Goal: Task Accomplishment & Management: Complete application form

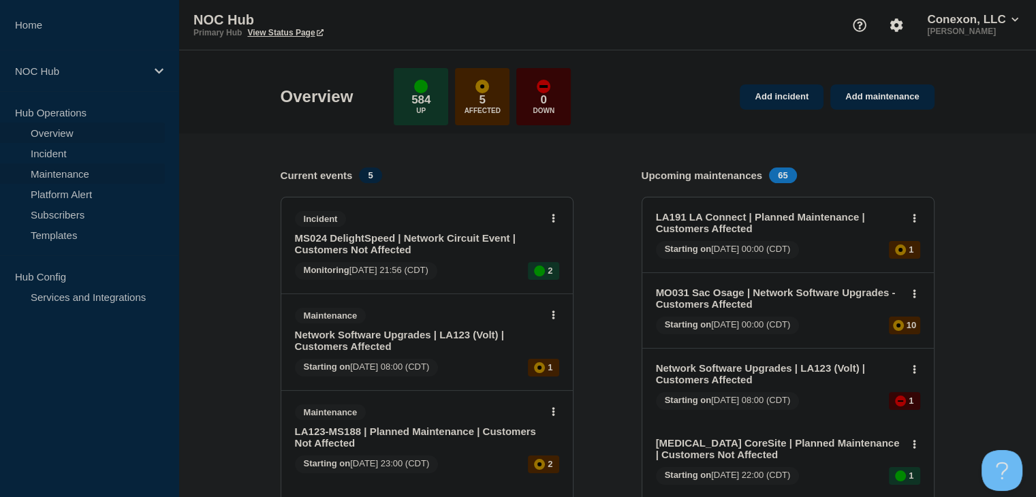
click at [93, 170] on link "Maintenance" at bounding box center [82, 173] width 165 height 20
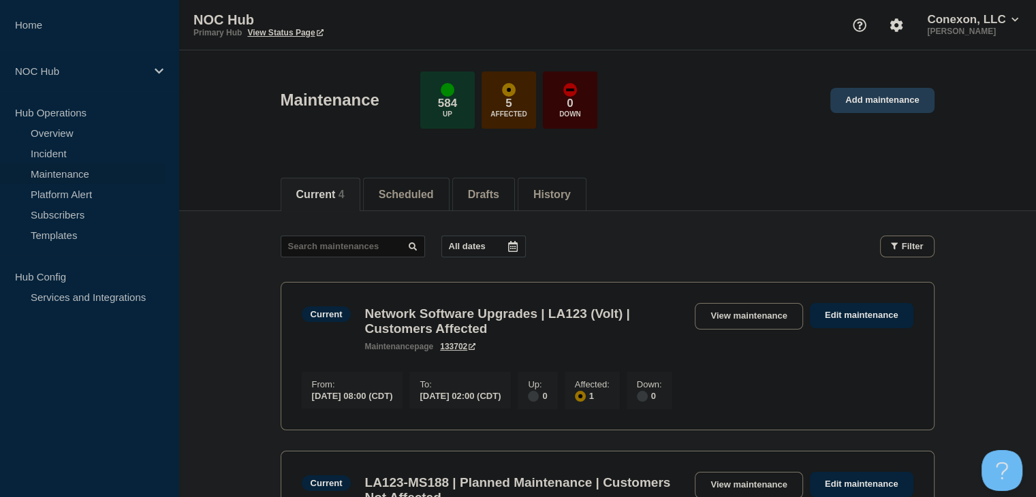
click at [915, 101] on link "Add maintenance" at bounding box center [882, 100] width 104 height 25
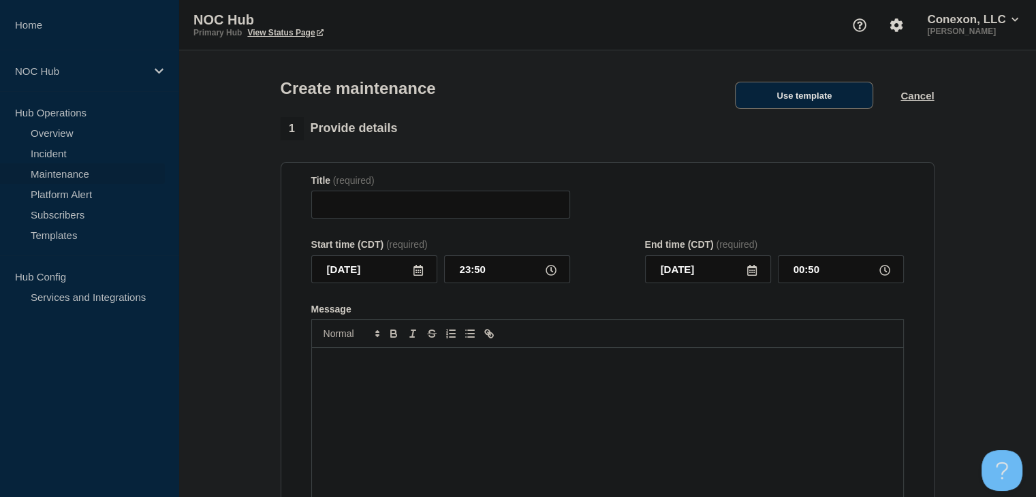
click at [801, 104] on button "Use template" at bounding box center [804, 95] width 138 height 27
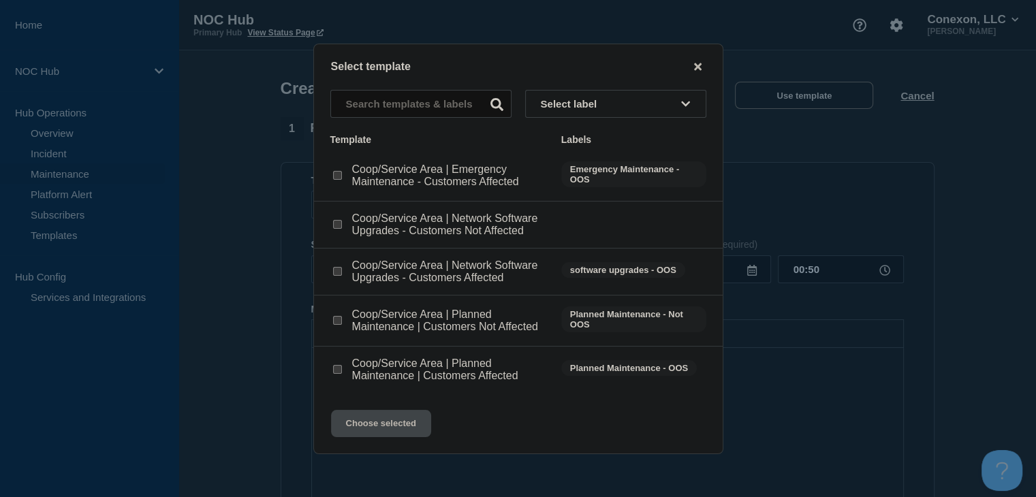
click at [336, 320] on input "Coop/Service Area | Planned Maintenance | Customers Not Affected checkbox" at bounding box center [337, 320] width 9 height 9
checkbox input "true"
click at [365, 427] on button "Choose selected" at bounding box center [381, 423] width 100 height 27
type input "Coop/Service Area | Planned Maintenance | Customers Not Affected"
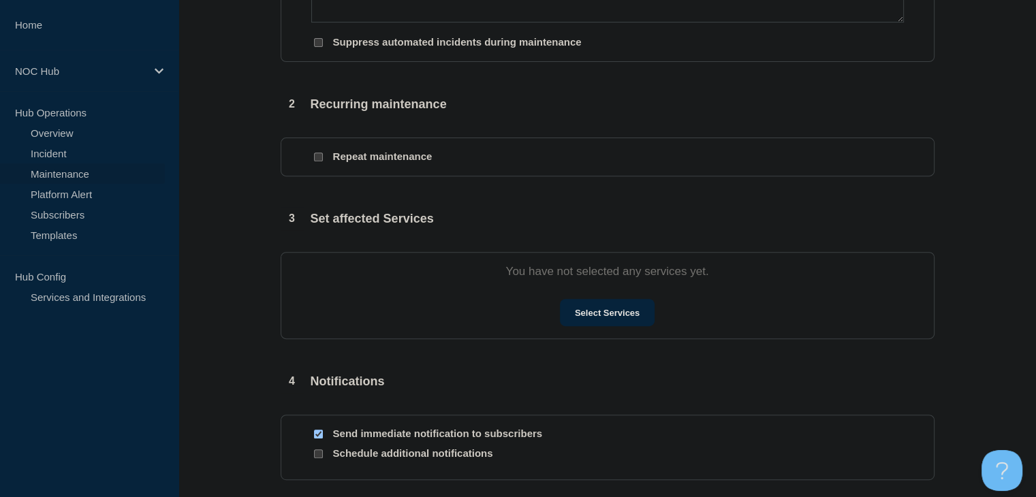
scroll to position [613, 0]
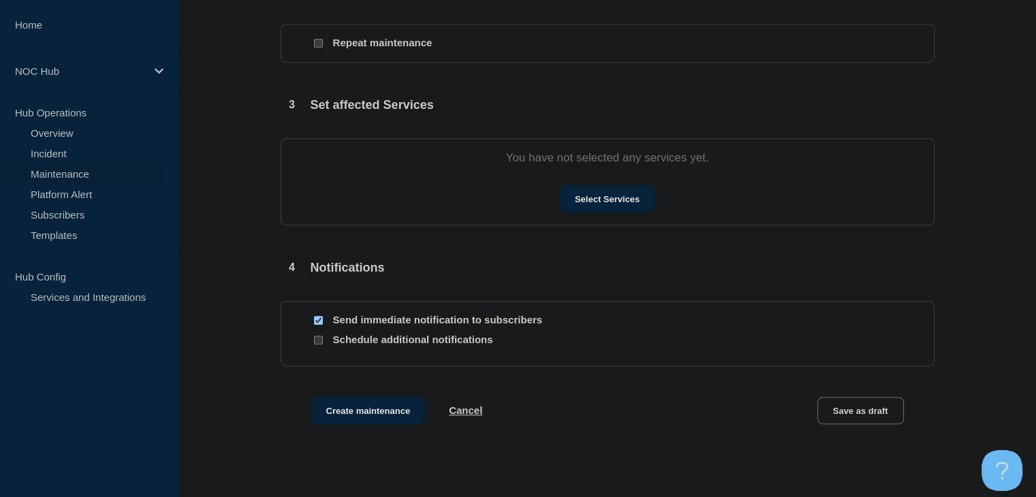
click at [626, 188] on section "You have not selected any services yet. Select Services" at bounding box center [608, 181] width 654 height 87
click at [624, 197] on button "Select Services" at bounding box center [607, 198] width 95 height 27
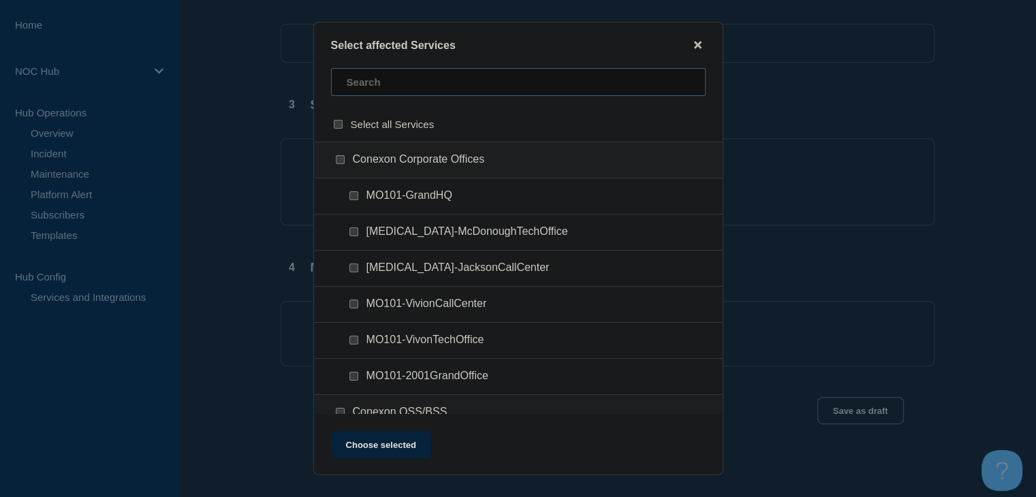
click at [390, 91] on input "text" at bounding box center [518, 82] width 375 height 28
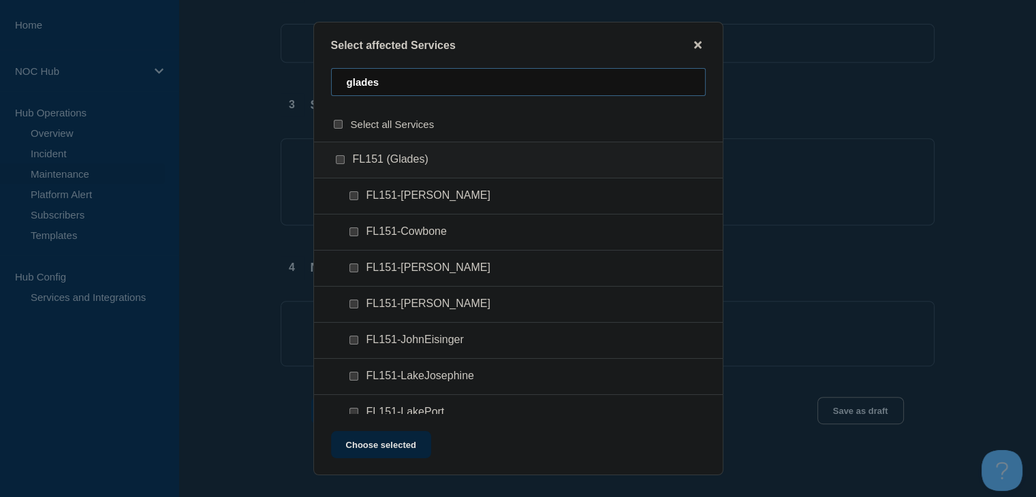
scroll to position [0, 0]
type input "glades"
click at [349, 272] on input "FL151-Drake checkbox" at bounding box center [353, 268] width 9 height 9
checkbox input "true"
click at [378, 442] on button "Choose selected" at bounding box center [381, 444] width 100 height 27
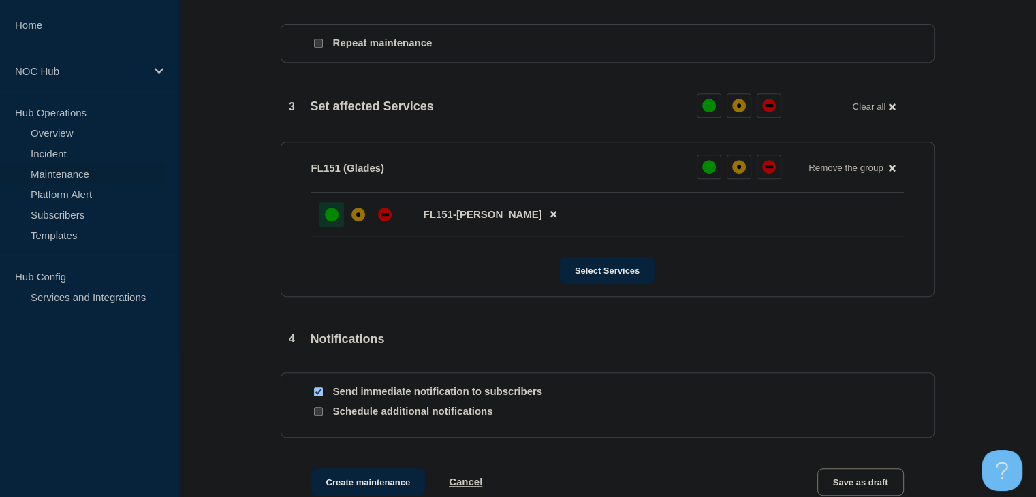
click at [332, 221] on div "up" at bounding box center [332, 215] width 14 height 14
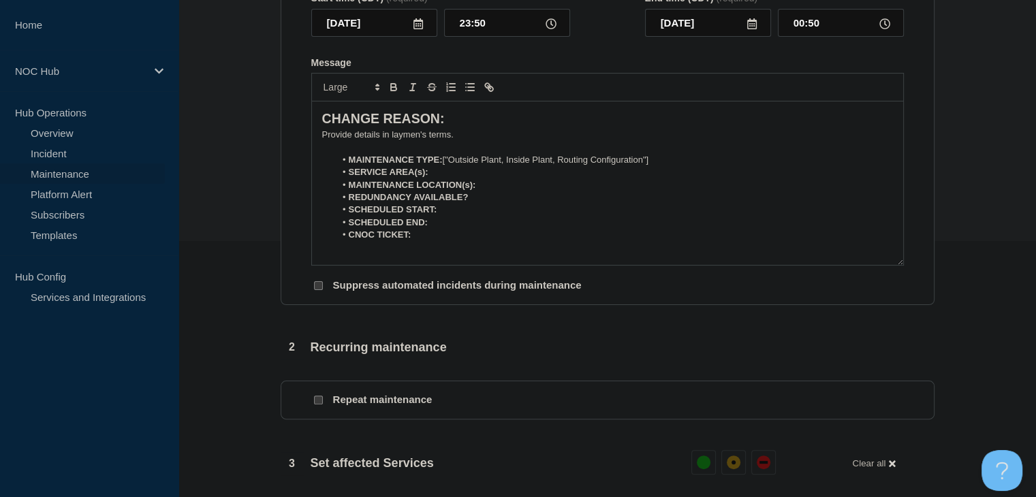
scroll to position [136, 0]
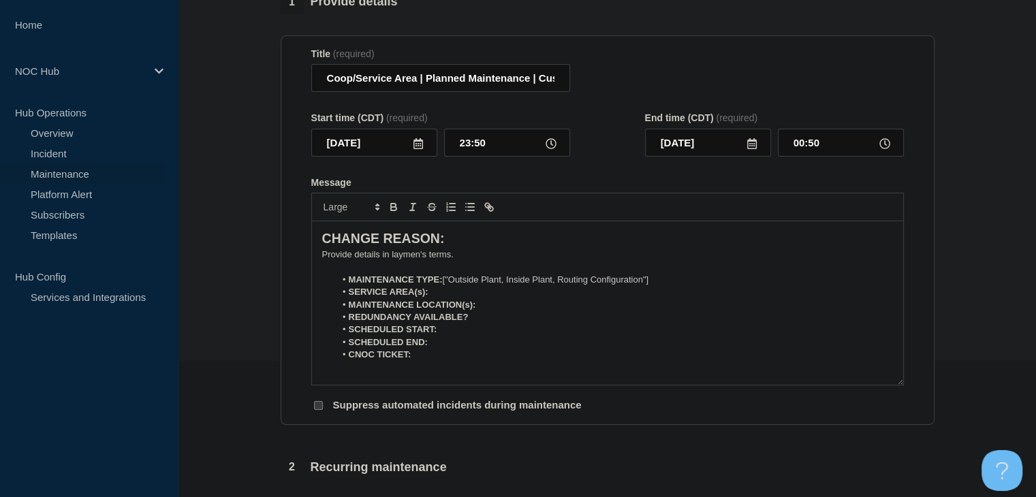
click at [430, 255] on p "﻿Provide details in laymen's terms." at bounding box center [607, 255] width 571 height 12
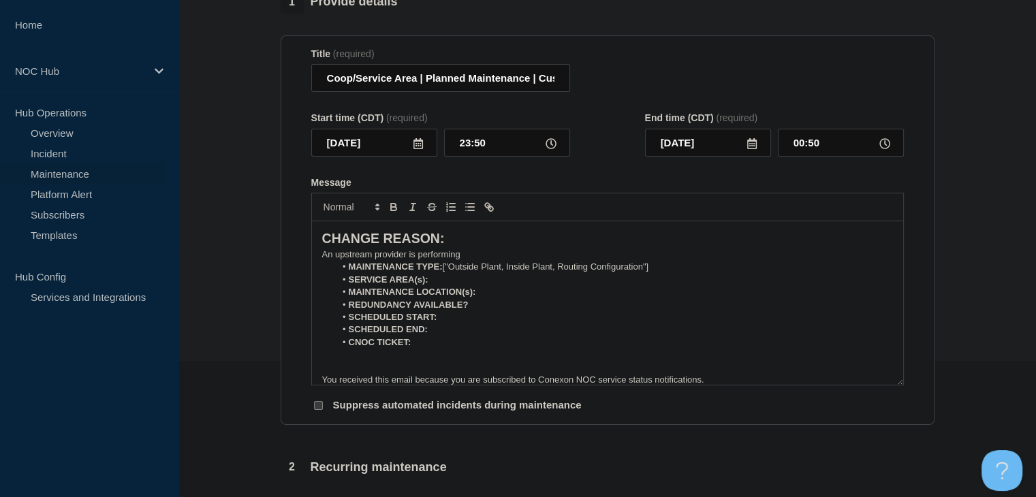
click at [544, 252] on p "An upstream provider is performing" at bounding box center [607, 255] width 571 height 12
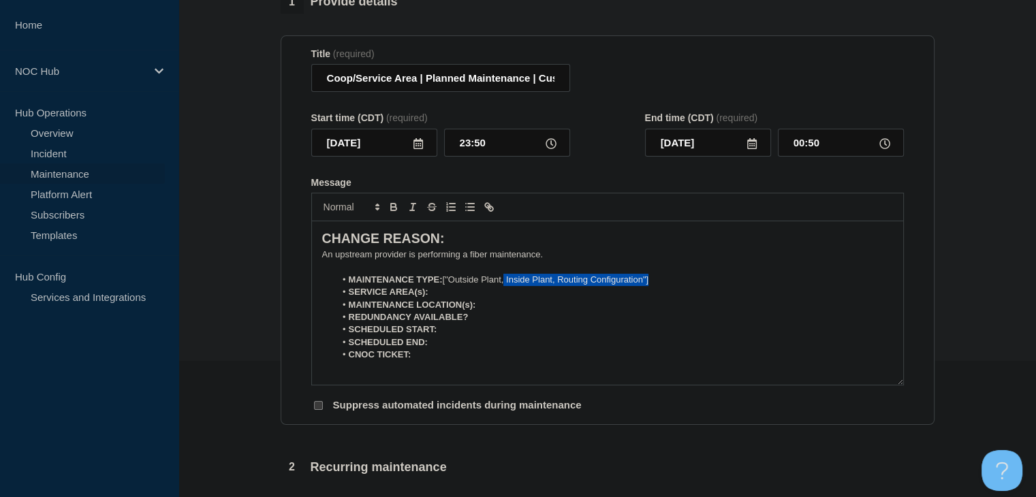
drag, startPoint x: 665, startPoint y: 285, endPoint x: 505, endPoint y: 287, distance: 159.4
click at [505, 286] on li "MAINTENANCE TYPE: ["Outside Plant, Inside Plant, Routing Configuration"]" at bounding box center [614, 280] width 558 height 12
click at [451, 286] on li "MAINTENANCE TYPE: ["Outside Plant, Third-party" at bounding box center [614, 280] width 558 height 12
click at [450, 292] on li "SERVICE AREA(s):" at bounding box center [614, 292] width 558 height 12
drag, startPoint x: 414, startPoint y: 78, endPoint x: 319, endPoint y: 83, distance: 95.5
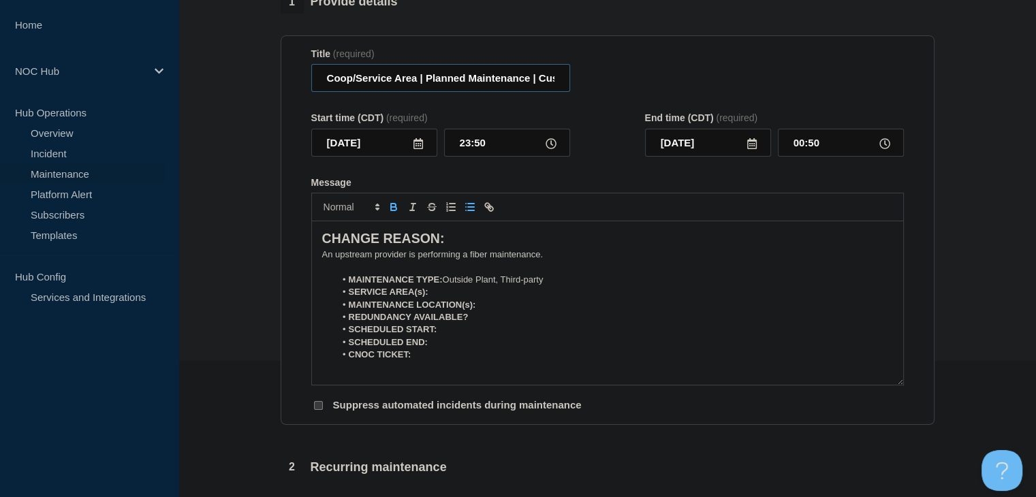
click at [319, 83] on input "Coop/Service Area | Planned Maintenance | Customers Not Affected" at bounding box center [440, 78] width 259 height 28
type input "FL151 Glades | Planned Maintenance | Customers Not Affected"
click at [453, 296] on li "SERVICE AREA(s):" at bounding box center [614, 292] width 558 height 12
click at [524, 309] on li "MAINTENANCE LOCATION(s):" at bounding box center [614, 305] width 558 height 12
click at [518, 319] on li "REDUNDANCY AVAILABLE?" at bounding box center [614, 317] width 558 height 12
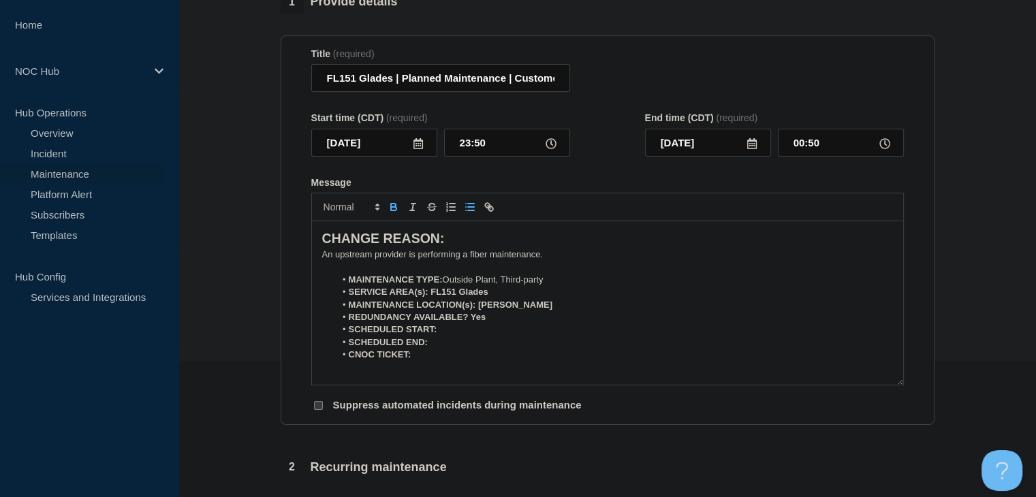
click at [464, 333] on li "SCHEDULED START:" at bounding box center [614, 329] width 558 height 12
click at [470, 143] on input "23:50" at bounding box center [507, 143] width 126 height 28
type input "23:00"
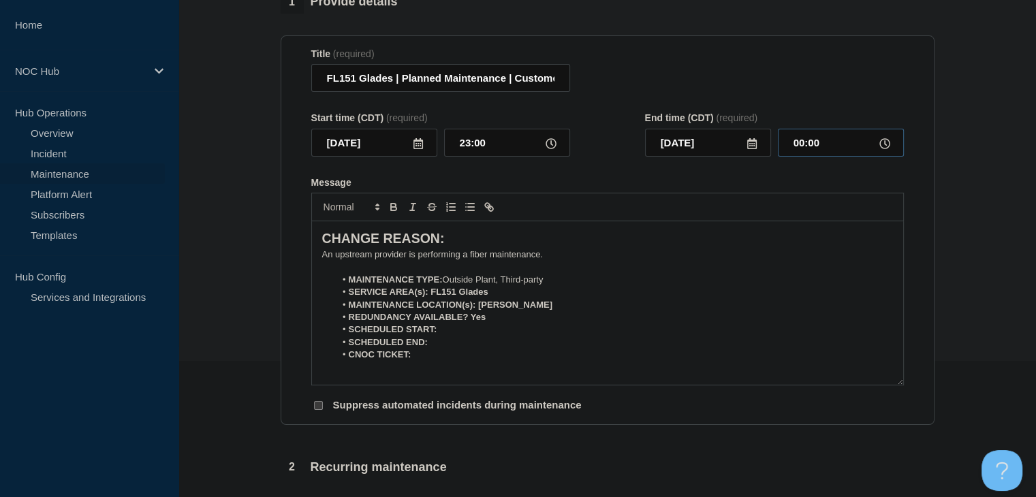
click at [813, 142] on input "00:00" at bounding box center [841, 143] width 126 height 28
type input "05:00"
click at [523, 332] on li "SCHEDULED START:" at bounding box center [614, 329] width 558 height 12
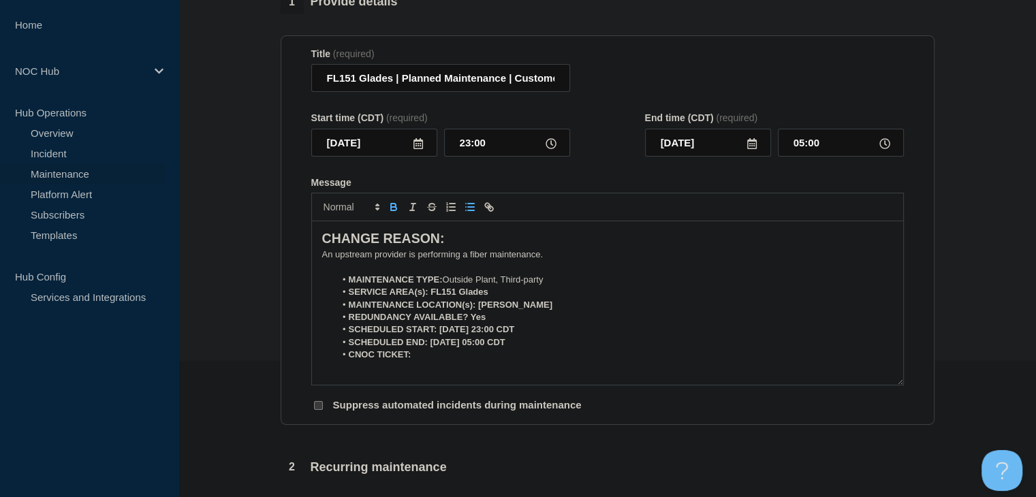
click at [474, 358] on li "CNOC TICKET:" at bounding box center [614, 355] width 558 height 12
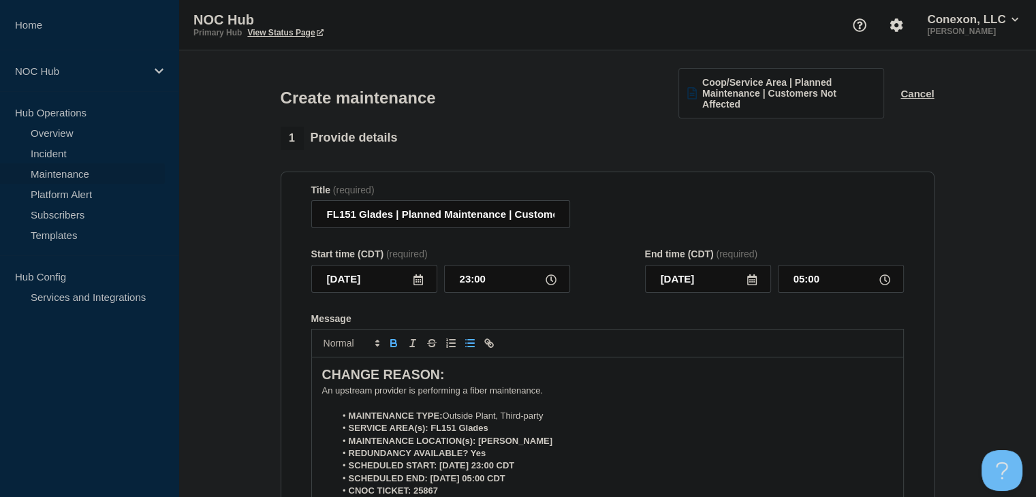
scroll to position [204, 0]
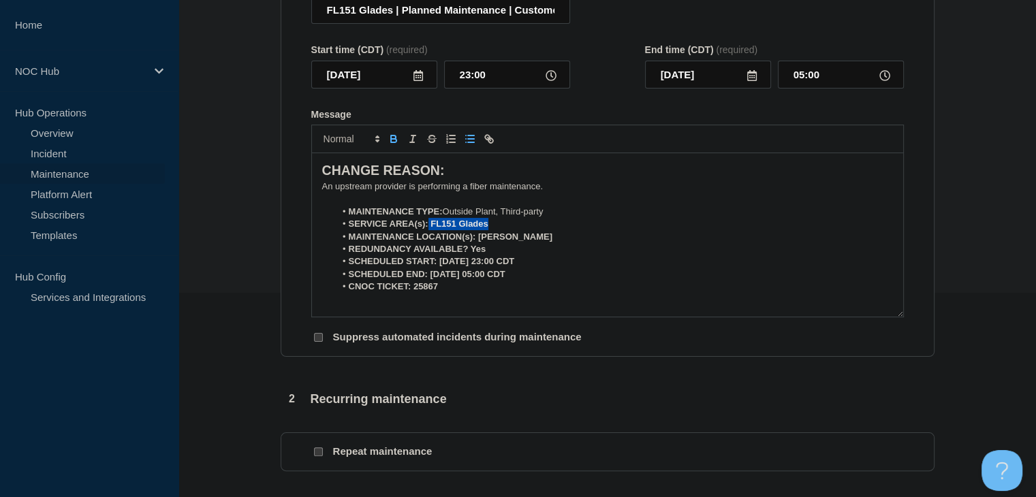
drag, startPoint x: 499, startPoint y: 224, endPoint x: 428, endPoint y: 227, distance: 70.9
click at [428, 227] on li "SERVICE AREA(s): FL151 Glades" at bounding box center [614, 224] width 558 height 12
click at [400, 140] on button "Toggle bold text" at bounding box center [393, 139] width 19 height 16
drag, startPoint x: 509, startPoint y: 239, endPoint x: 479, endPoint y: 241, distance: 30.0
click at [479, 241] on li "MAINTENANCE LOCATION(s): [PERSON_NAME]" at bounding box center [614, 237] width 558 height 12
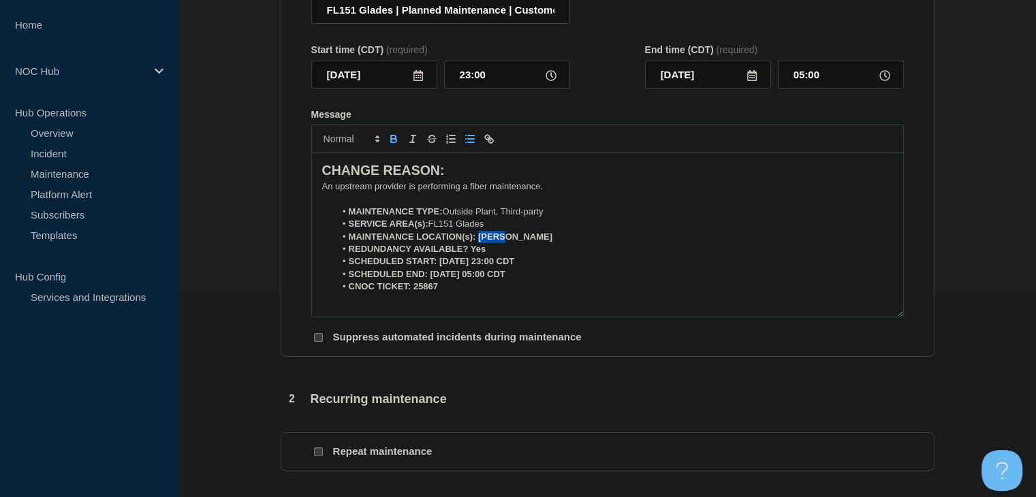
click at [398, 139] on icon "Toggle bold text" at bounding box center [394, 139] width 12 height 12
drag, startPoint x: 486, startPoint y: 255, endPoint x: 471, endPoint y: 254, distance: 15.7
click at [471, 254] on li "REDUNDANCY AVAILABLE? Yes" at bounding box center [614, 249] width 558 height 12
click at [388, 141] on icon "Toggle bold text" at bounding box center [394, 139] width 12 height 12
drag, startPoint x: 536, startPoint y: 262, endPoint x: 437, endPoint y: 264, distance: 98.8
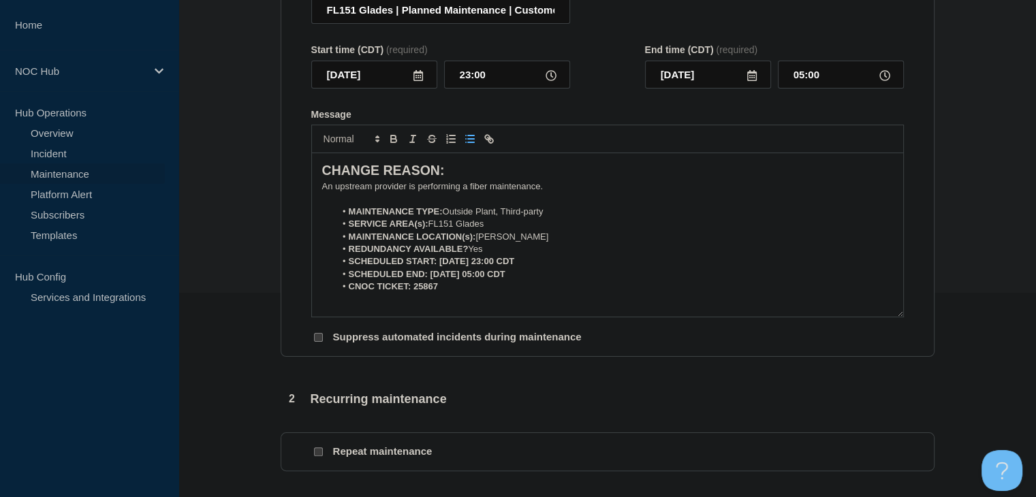
click at [437, 264] on li "SCHEDULED START: [DATE] 23:00 CDT" at bounding box center [614, 261] width 558 height 12
click at [391, 139] on icon "Toggle bold text" at bounding box center [393, 137] width 5 height 3
drag, startPoint x: 527, startPoint y: 280, endPoint x: 429, endPoint y: 279, distance: 98.1
click at [429, 279] on li "SCHEDULED END: [DATE] 05:00 CDT" at bounding box center [614, 274] width 558 height 12
click at [393, 138] on icon "Toggle bold text" at bounding box center [393, 137] width 5 height 3
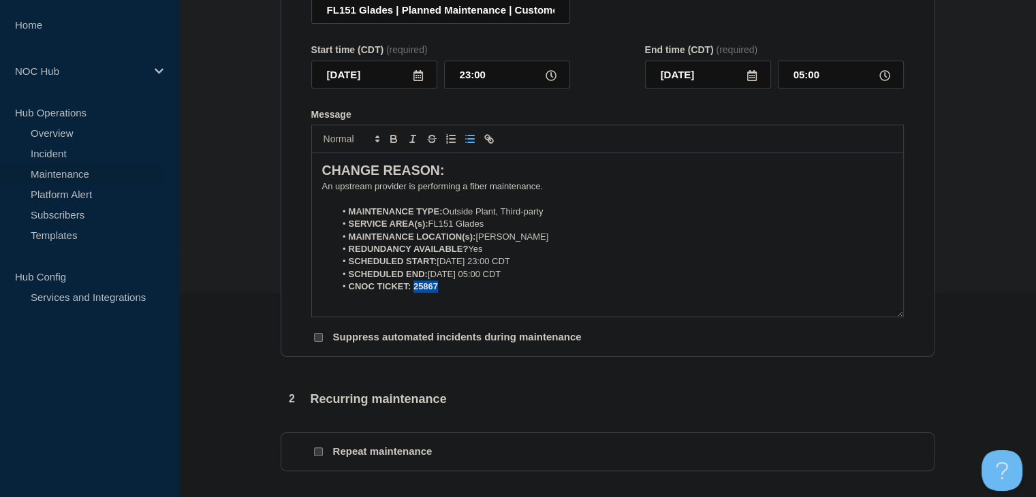
drag, startPoint x: 443, startPoint y: 290, endPoint x: 414, endPoint y: 290, distance: 28.6
click at [414, 290] on li "CNOC TICKET: 25867" at bounding box center [614, 287] width 558 height 12
click at [397, 140] on icon "Toggle bold text" at bounding box center [394, 139] width 12 height 12
click at [251, 193] on section "1 Provide details Title (required) FL151 Glades | Planned Maintenance | Custome…" at bounding box center [606, 430] width 857 height 1017
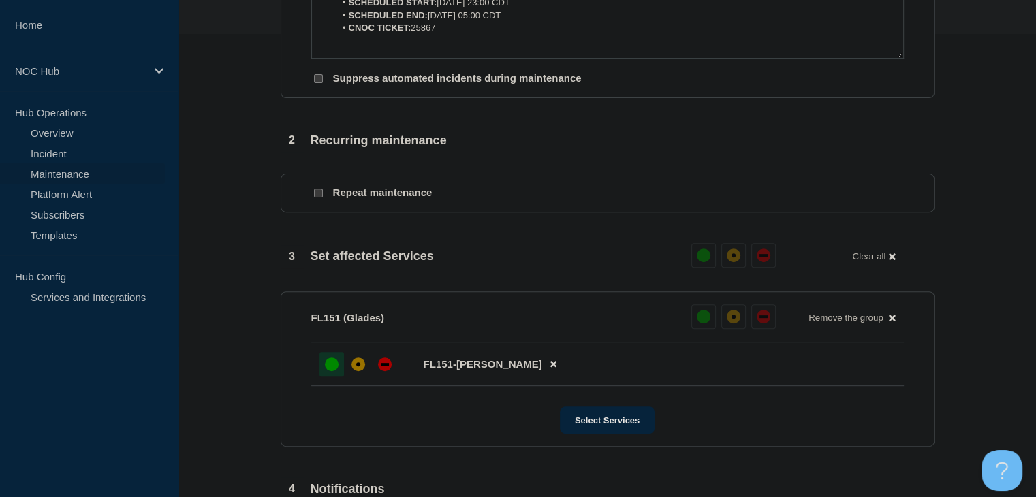
scroll to position [681, 0]
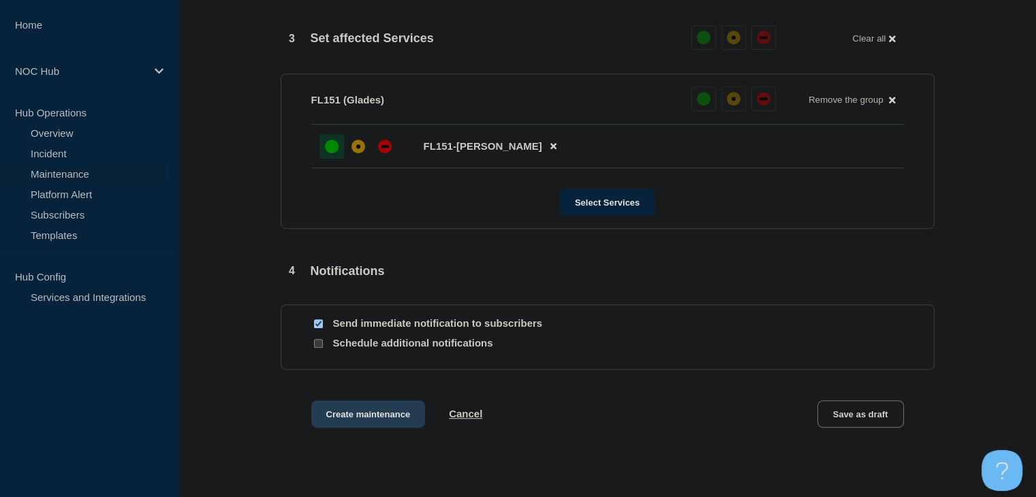
click at [346, 422] on button "Create maintenance" at bounding box center [368, 413] width 114 height 27
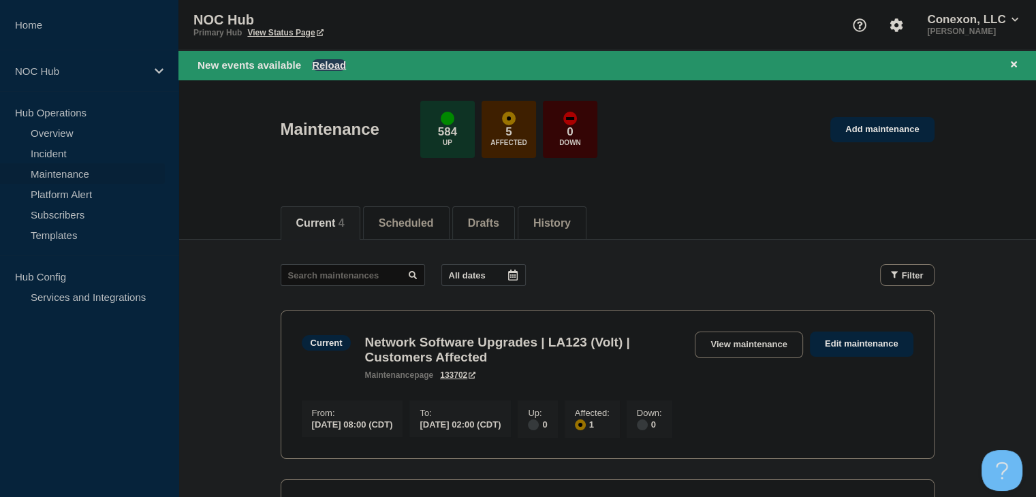
click at [319, 64] on button "Reload" at bounding box center [329, 65] width 34 height 12
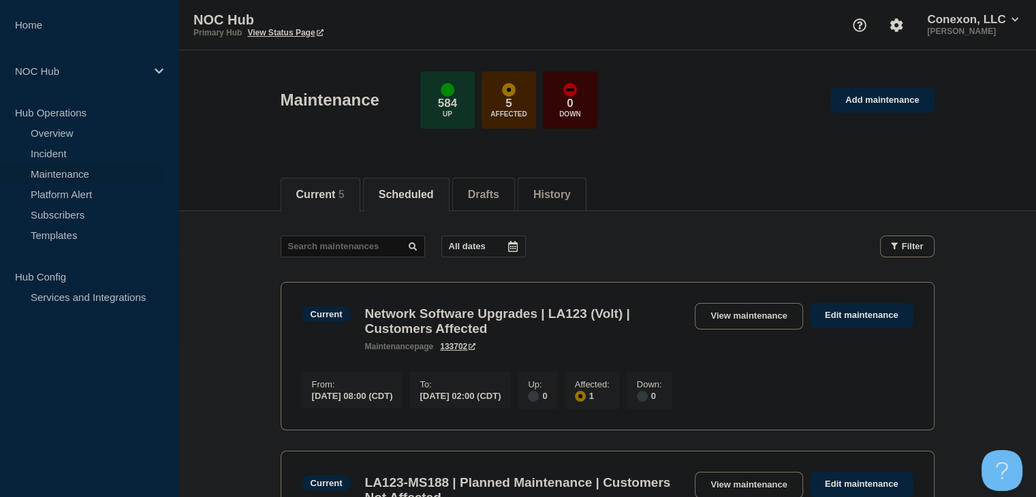
click at [407, 206] on li "Scheduled" at bounding box center [406, 194] width 86 height 33
click at [342, 195] on button "Current 4" at bounding box center [320, 195] width 48 height 12
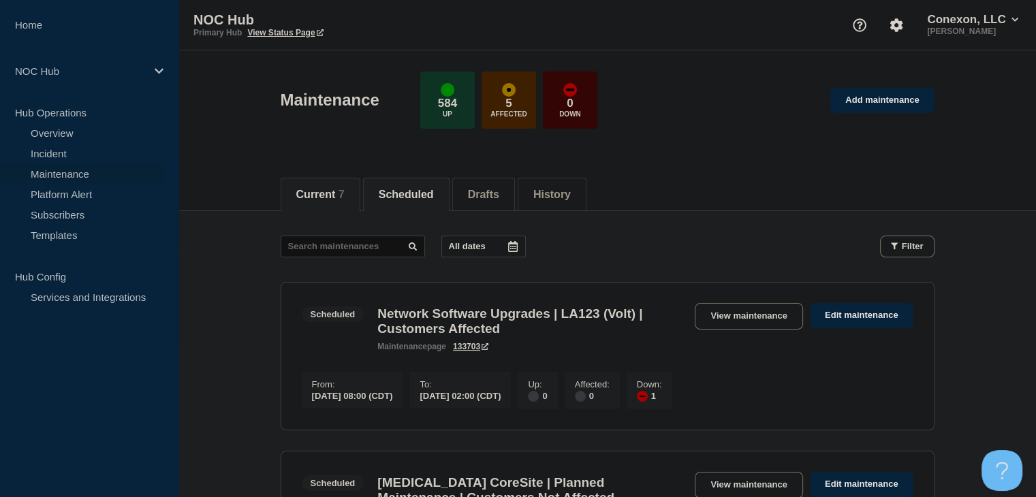
drag, startPoint x: 323, startPoint y: 192, endPoint x: 343, endPoint y: 135, distance: 60.5
click at [323, 193] on button "Current 7" at bounding box center [320, 195] width 48 height 12
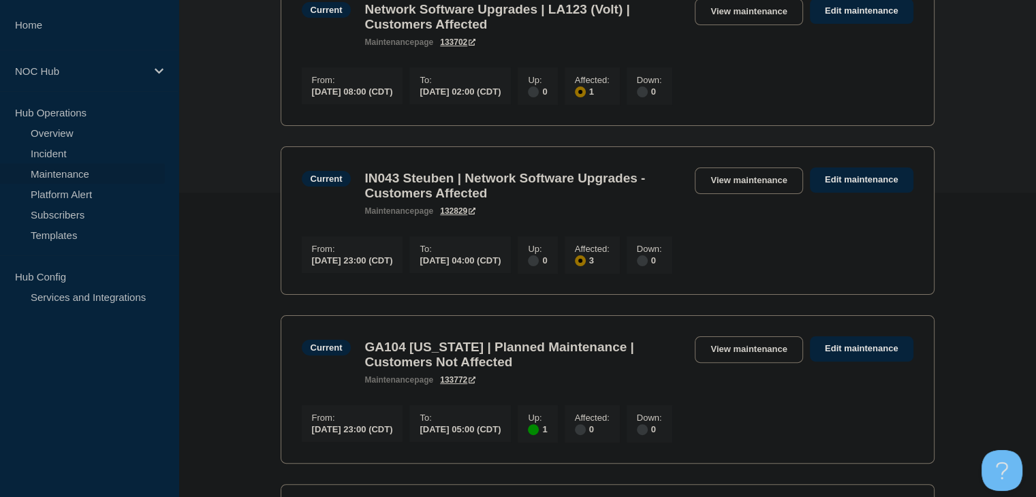
scroll to position [136, 0]
